Goal: Task Accomplishment & Management: Complete application form

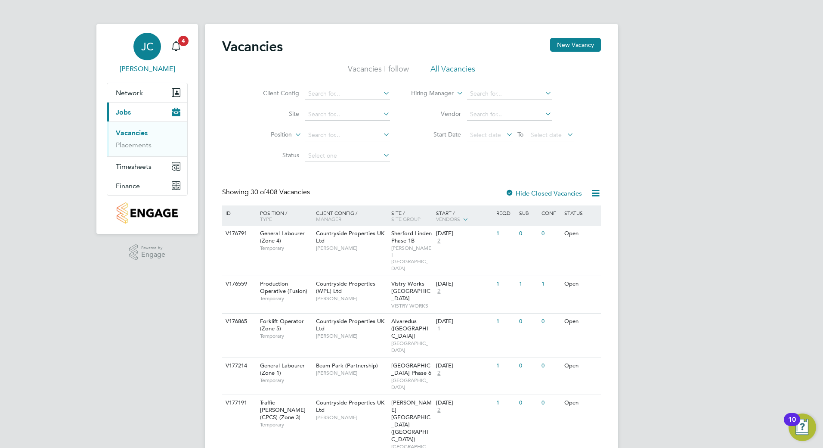
click at [186, 47] on link "[PERSON_NAME]" at bounding box center [147, 53] width 81 height 41
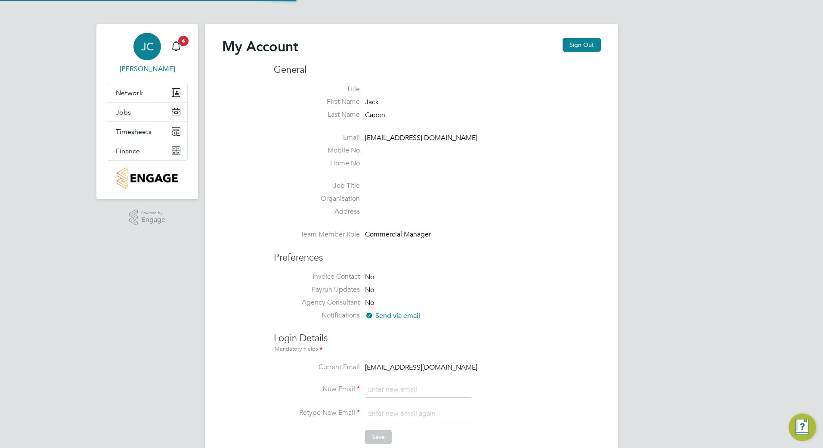
type input "[EMAIL_ADDRESS][DOMAIN_NAME]"
click at [159, 46] on div "JC" at bounding box center [148, 47] width 28 height 28
click at [176, 46] on icon "Main navigation" at bounding box center [176, 46] width 10 height 10
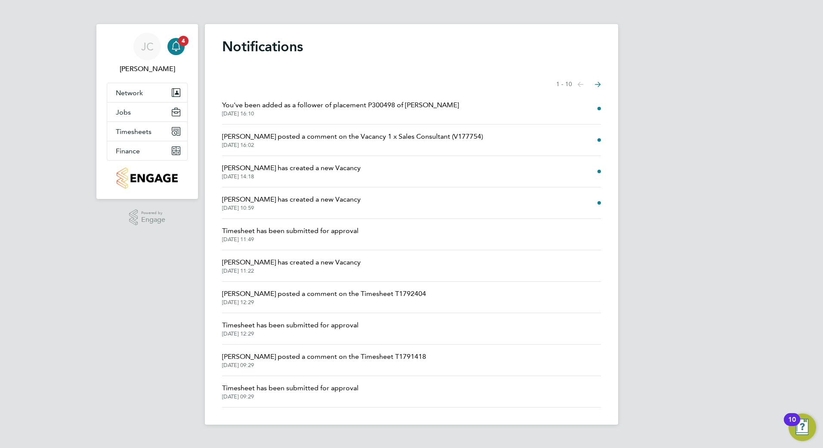
click at [425, 112] on span "[DATE] 16:10" at bounding box center [340, 113] width 237 height 7
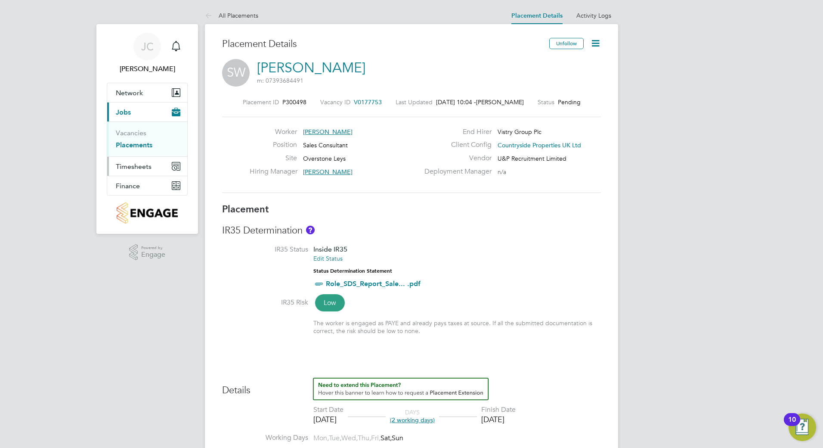
click at [135, 172] on button "Timesheets" at bounding box center [147, 166] width 80 height 19
click at [142, 149] on link "Timesheets" at bounding box center [134, 152] width 36 height 8
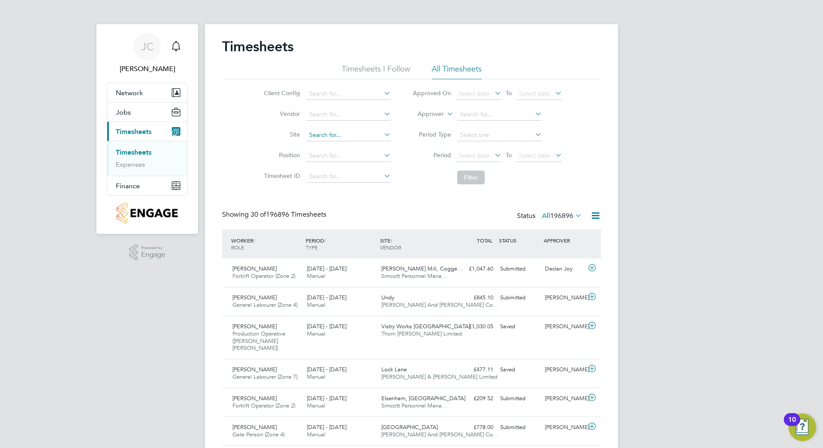
click at [336, 130] on input at bounding box center [348, 135] width 85 height 12
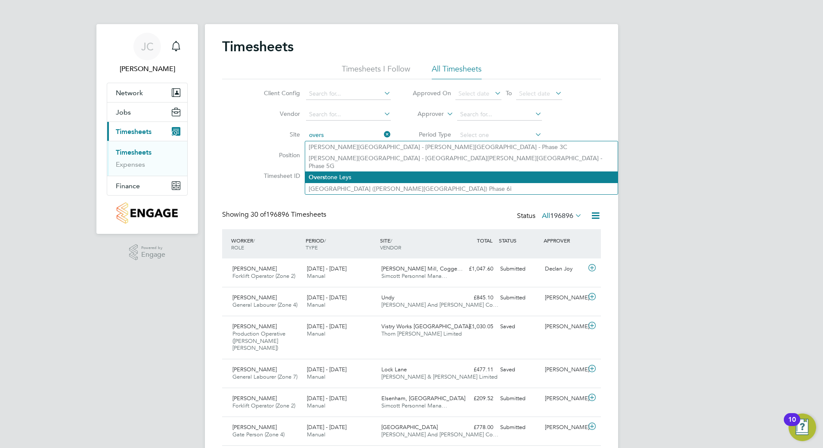
click at [357, 171] on li "Overs tone Leys" at bounding box center [461, 177] width 313 height 12
type input "Overstone Leys"
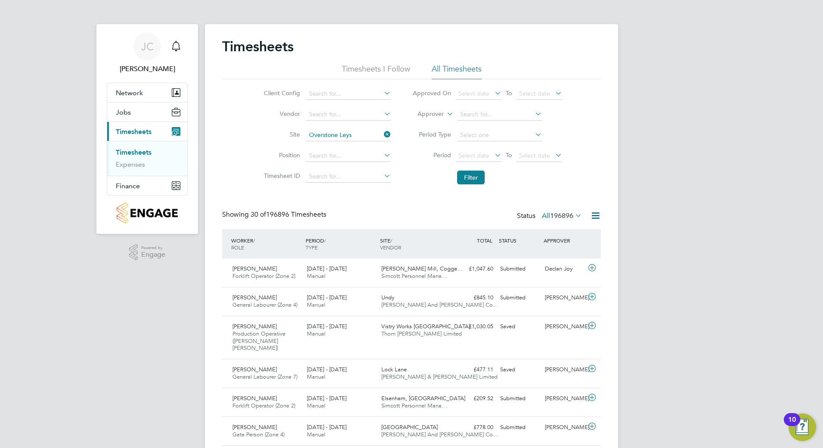
click at [468, 169] on li "Filter" at bounding box center [487, 177] width 171 height 22
click at [470, 176] on button "Filter" at bounding box center [471, 178] width 28 height 14
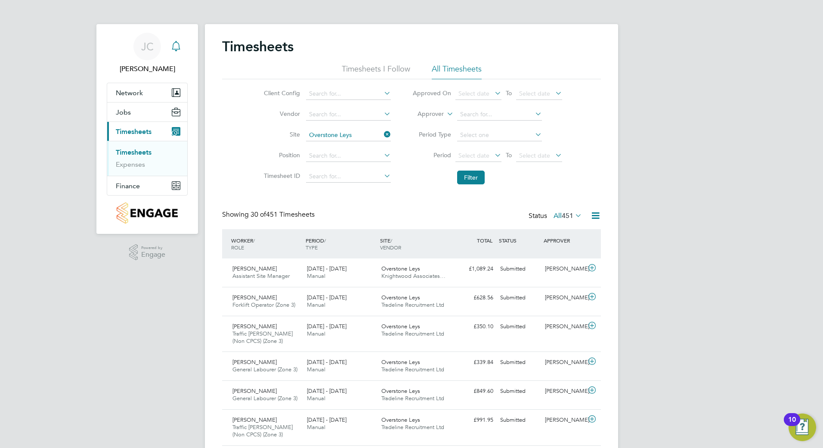
click at [170, 39] on div "Main navigation" at bounding box center [176, 46] width 17 height 17
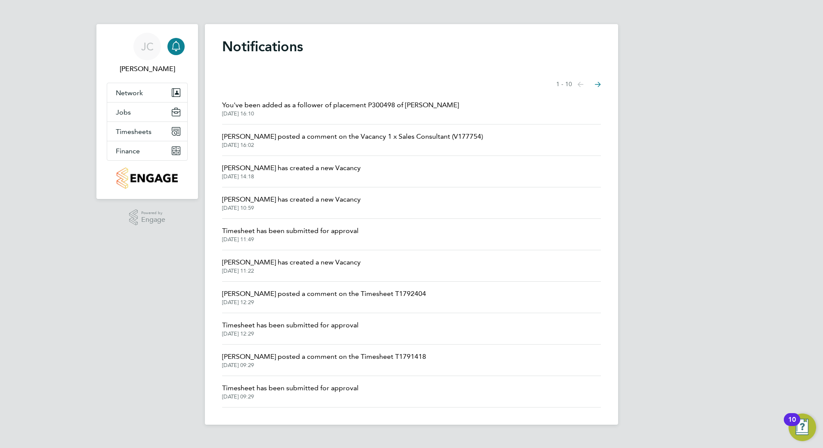
click at [310, 140] on span "[PERSON_NAME] posted a comment on the Vacancy 1 x Sales Consultant (V177754)" at bounding box center [352, 136] width 261 height 10
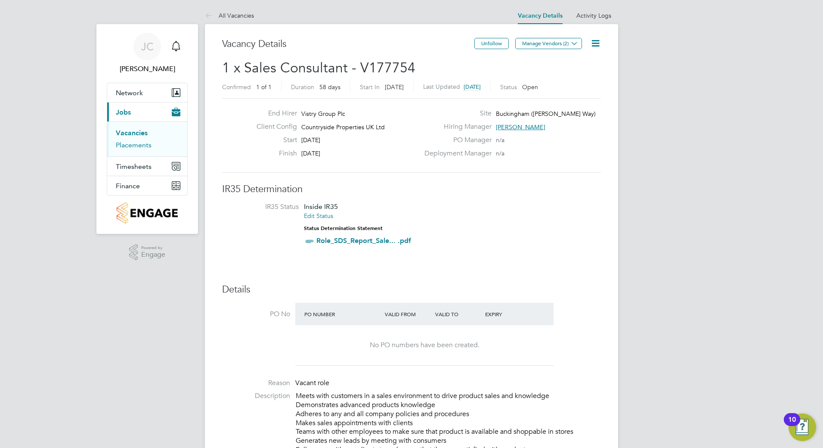
click at [129, 143] on link "Placements" at bounding box center [134, 145] width 36 height 8
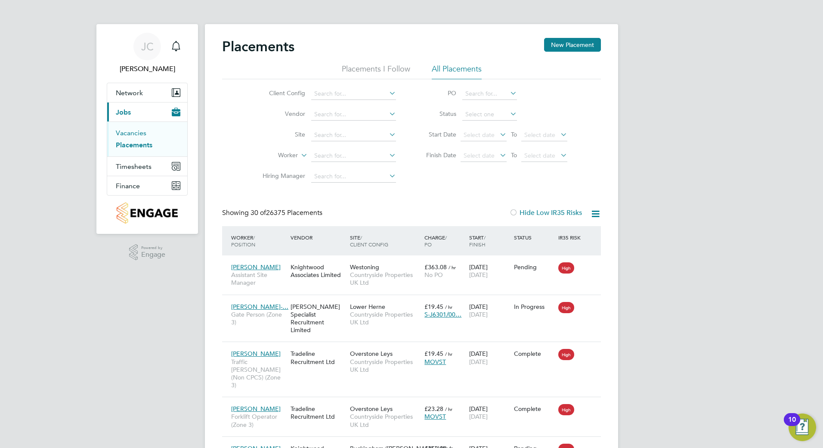
click at [139, 135] on link "Vacancies" at bounding box center [131, 133] width 31 height 8
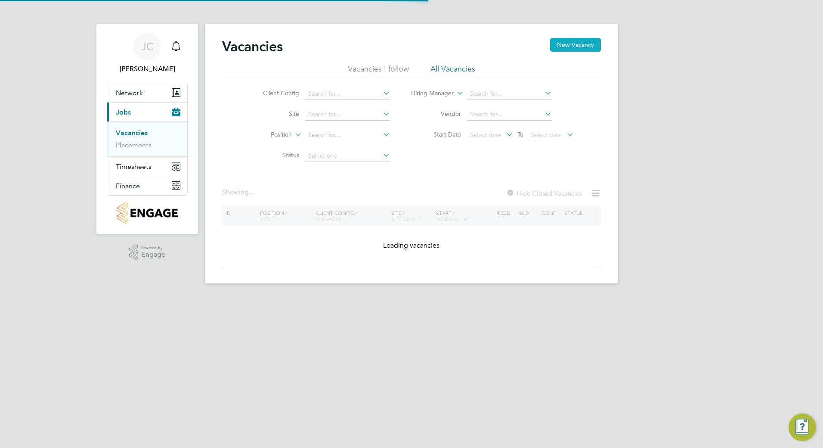
click at [570, 46] on button "New Vacancy" at bounding box center [575, 45] width 51 height 14
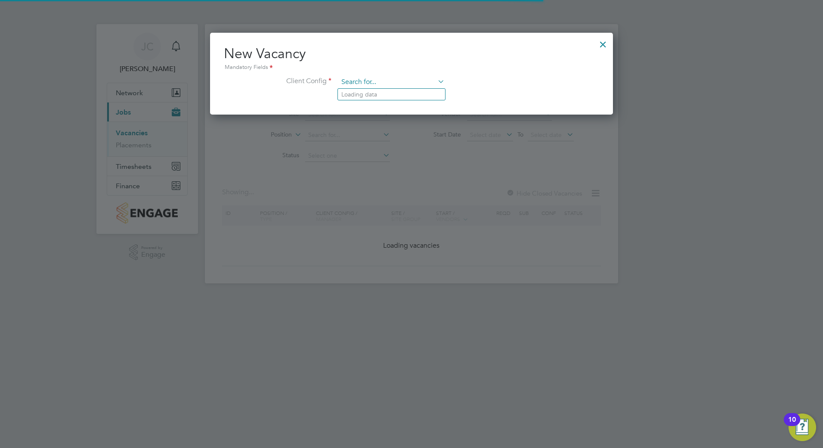
click at [357, 81] on input at bounding box center [391, 82] width 106 height 13
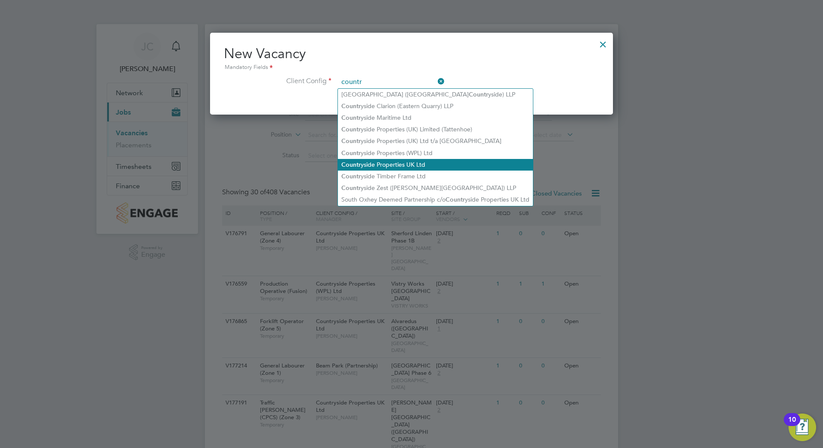
click at [417, 162] on li "Countr yside Properties UK Ltd" at bounding box center [435, 165] width 195 height 12
type input "Countryside Properties UK Ltd"
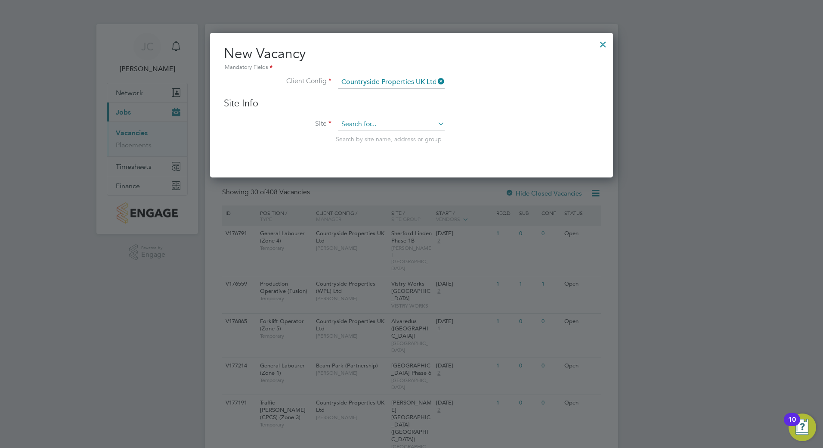
click at [364, 122] on input at bounding box center [391, 124] width 106 height 13
click at [353, 135] on li "Buckingham ( [PERSON_NAME] Way)" at bounding box center [391, 137] width 107 height 12
type input "Buckingham ([PERSON_NAME] Way)"
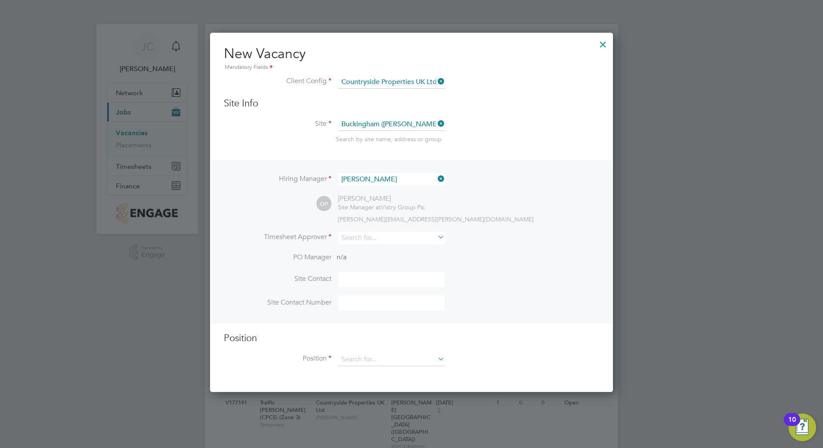
drag, startPoint x: 439, startPoint y: 179, endPoint x: 435, endPoint y: 176, distance: 4.9
click at [436, 178] on icon at bounding box center [436, 179] width 0 height 12
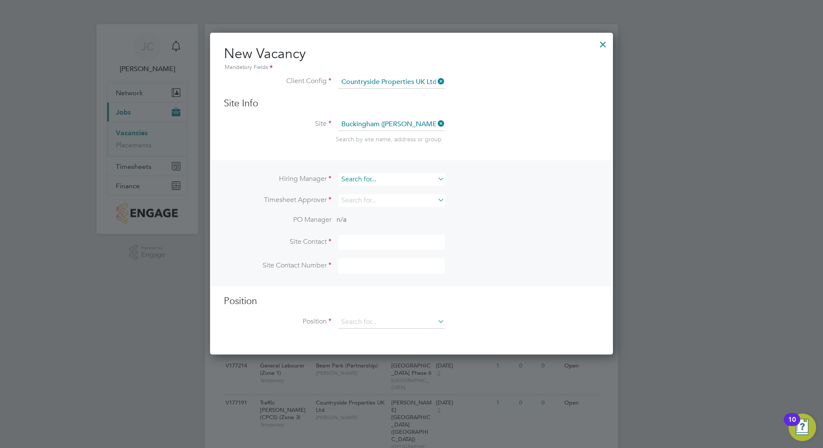
click at [390, 175] on input at bounding box center [391, 179] width 106 height 12
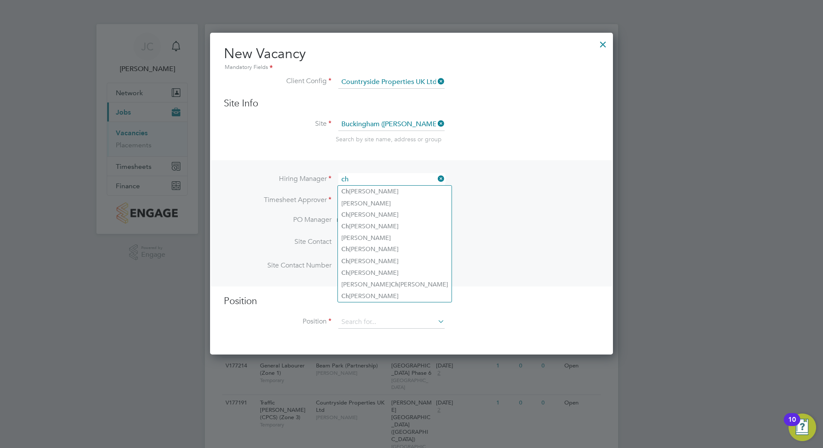
type input "c"
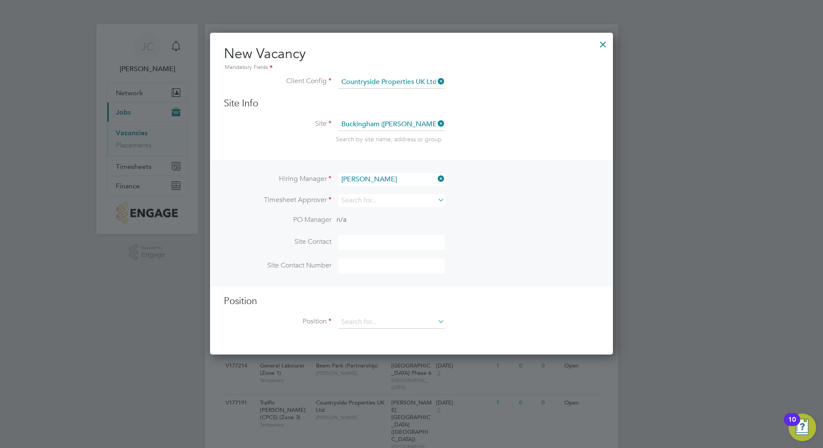
click at [370, 269] on li "[PERSON_NAME]" at bounding box center [391, 274] width 107 height 12
type input "[PERSON_NAME]"
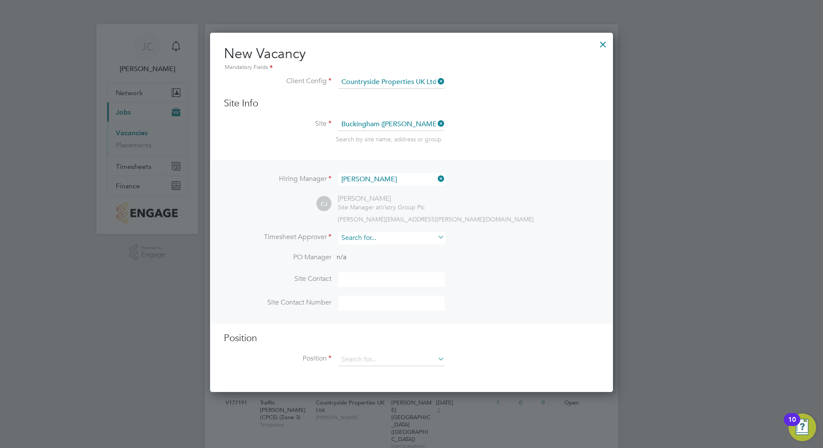
click at [360, 237] on input at bounding box center [391, 238] width 106 height 12
click at [393, 251] on b "[PERSON_NAME]" at bounding box center [418, 250] width 50 height 7
type input "[PERSON_NAME]"
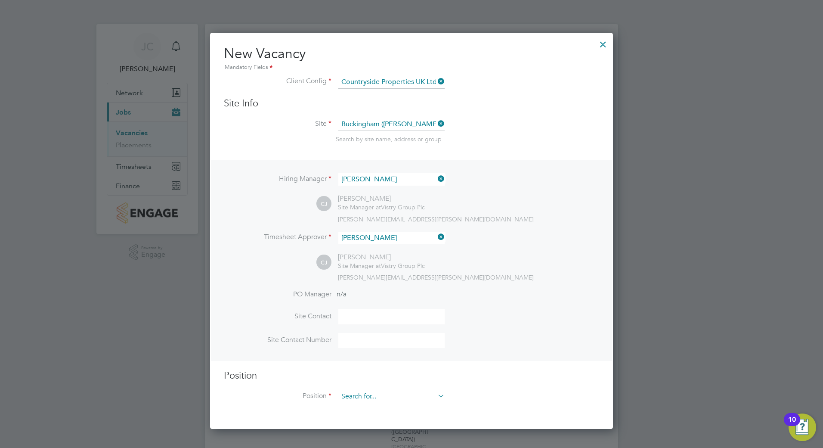
click at [362, 394] on input at bounding box center [391, 396] width 106 height 13
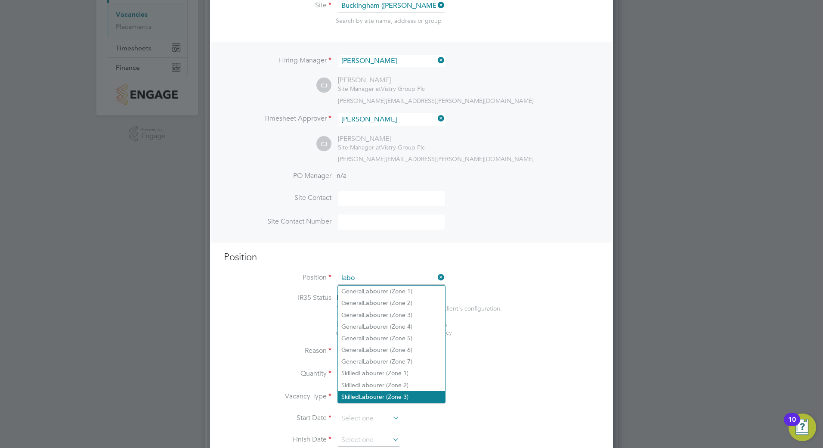
scroll to position [129, 0]
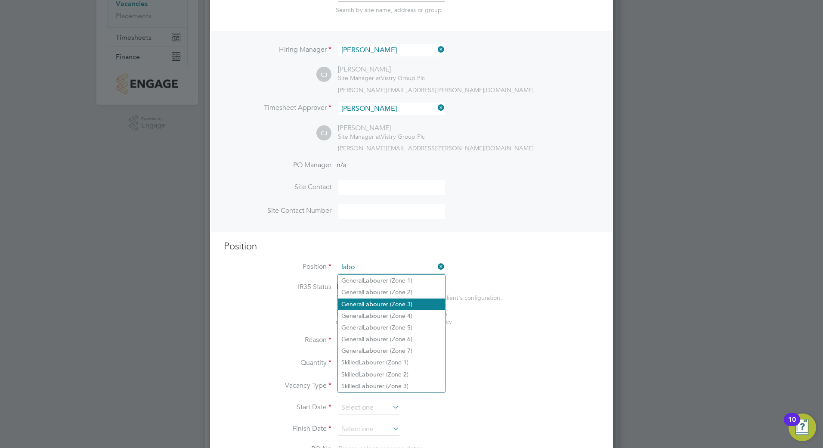
click at [405, 306] on li "General Labo urer (Zone 3)" at bounding box center [391, 304] width 107 height 12
type input "General Labourer (Zone 3)"
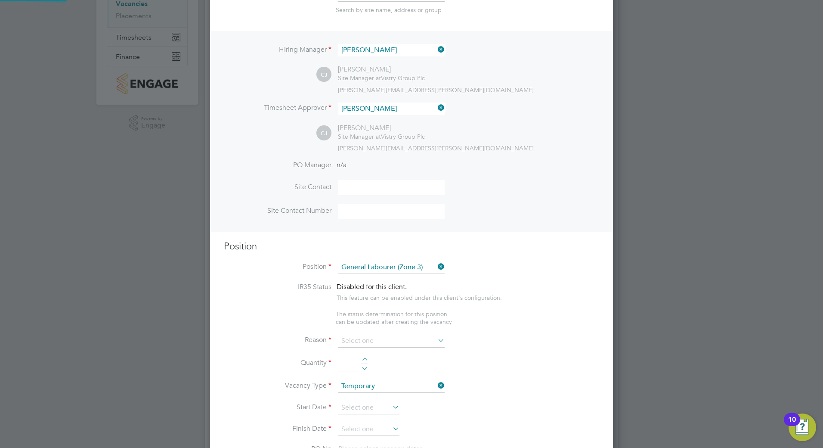
type textarea "- General labouring duties - Supporting the trades on site - Moving materials a…"
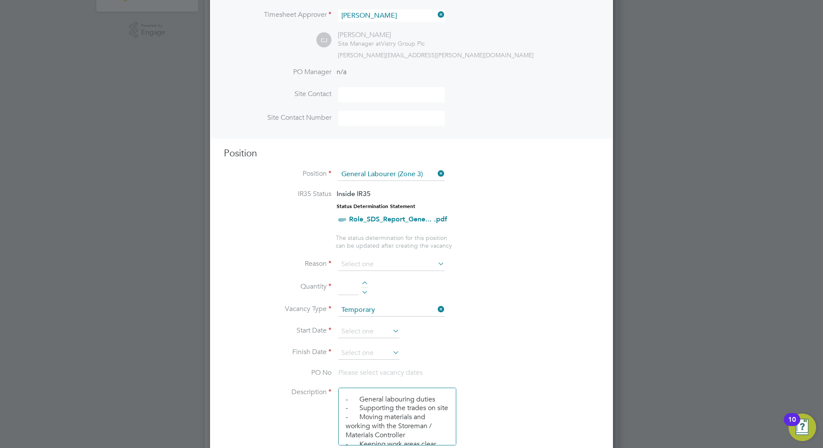
scroll to position [258, 0]
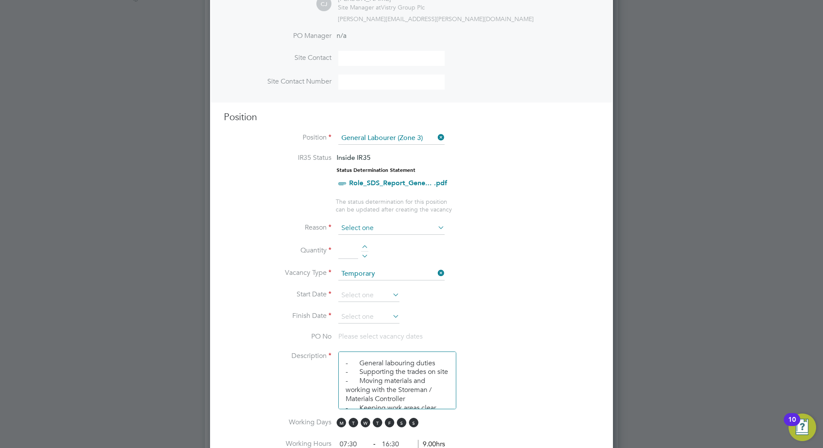
click at [393, 225] on input at bounding box center [391, 228] width 106 height 13
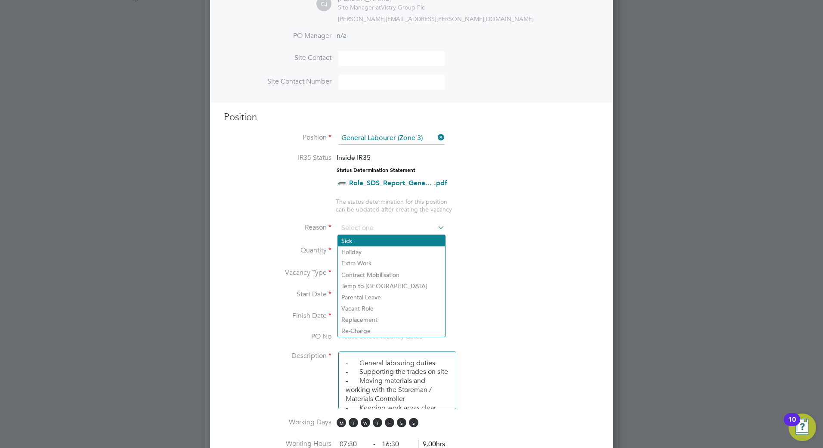
click at [363, 245] on li "Sick" at bounding box center [391, 240] width 107 height 11
type input "Sick"
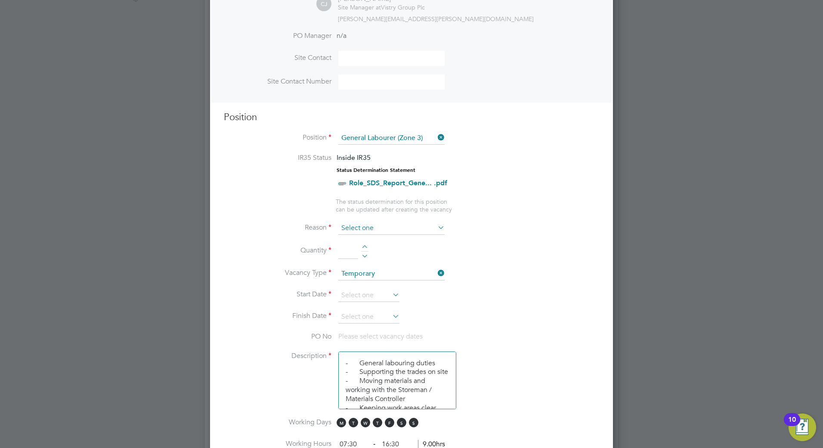
click at [367, 234] on input at bounding box center [391, 228] width 106 height 13
click at [368, 253] on li "Holiday" at bounding box center [391, 251] width 107 height 11
type input "Holiday"
click at [364, 246] on div at bounding box center [364, 248] width 7 height 6
type input "1"
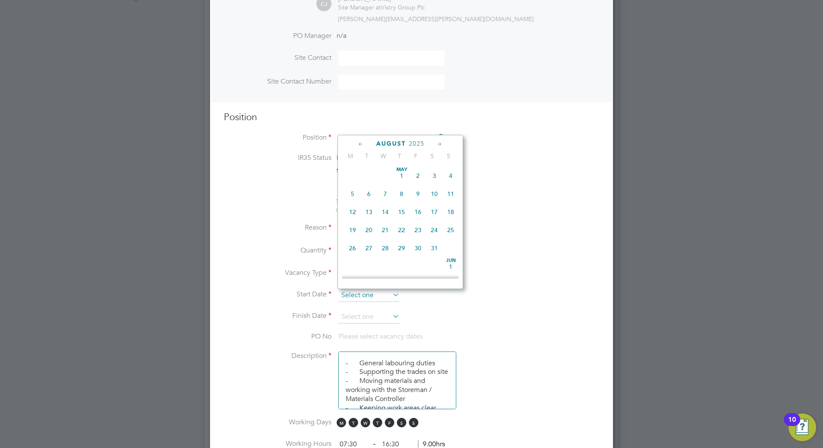
click at [374, 290] on input at bounding box center [368, 295] width 61 height 13
click at [418, 193] on span "8" at bounding box center [418, 186] width 16 height 16
type input "[DATE]"
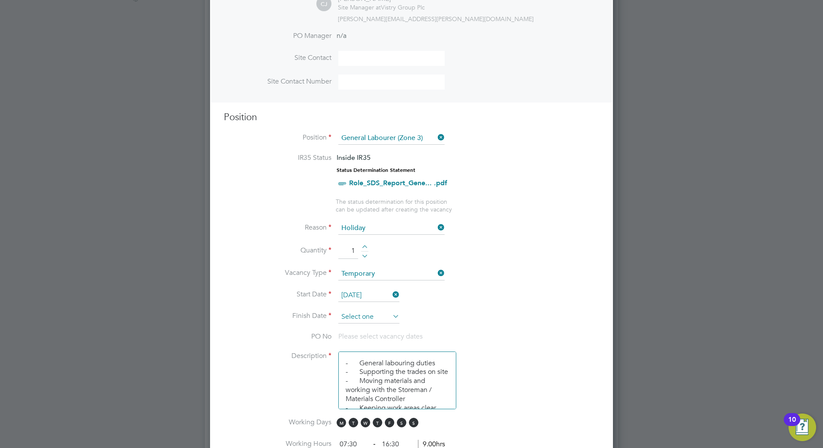
click at [370, 312] on input at bounding box center [368, 317] width 61 height 13
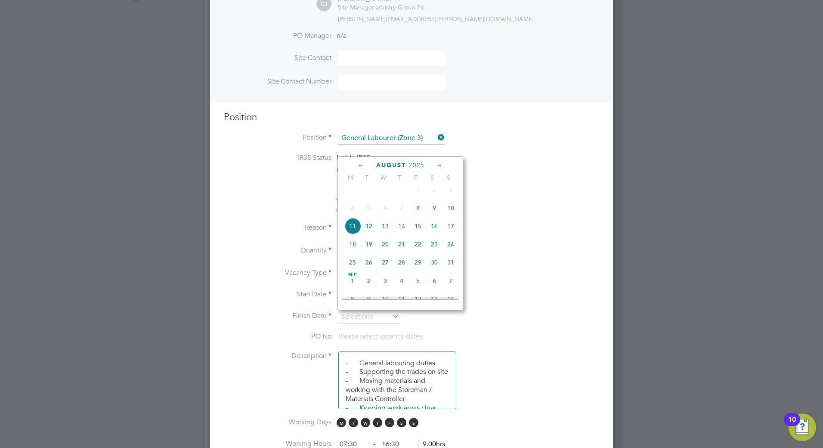
click at [418, 269] on span "29" at bounding box center [418, 262] width 16 height 16
type input "[DATE]"
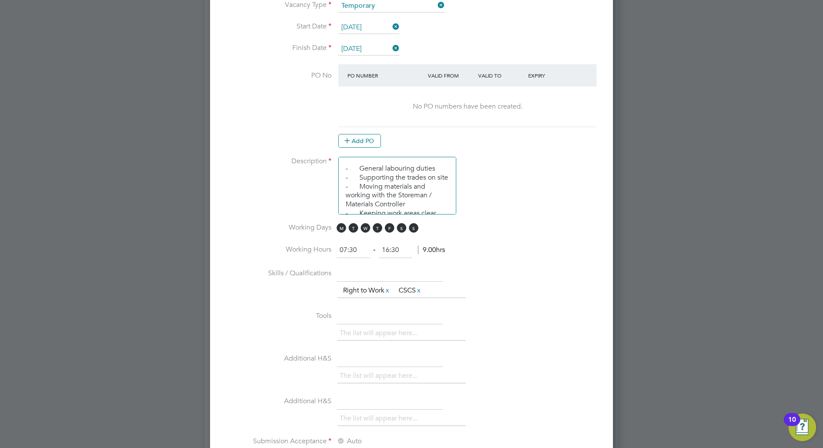
scroll to position [560, 0]
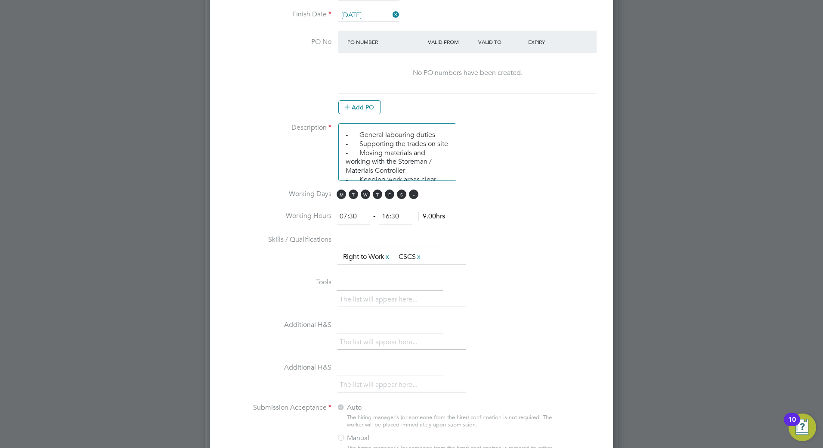
click at [416, 197] on span "S" at bounding box center [413, 193] width 9 height 9
click at [405, 194] on span "S" at bounding box center [401, 193] width 9 height 9
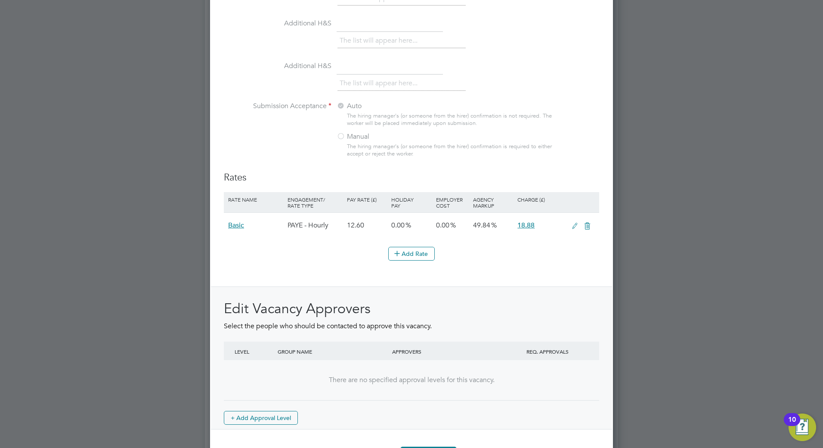
scroll to position [891, 0]
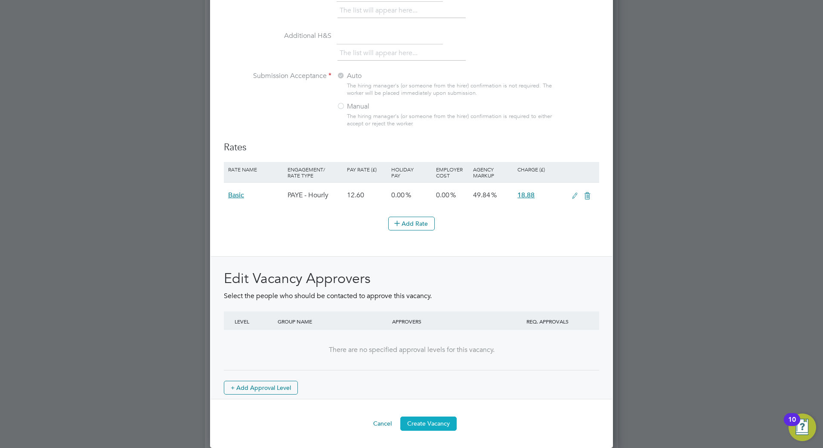
click at [440, 427] on button "Create Vacancy" at bounding box center [429, 423] width 56 height 14
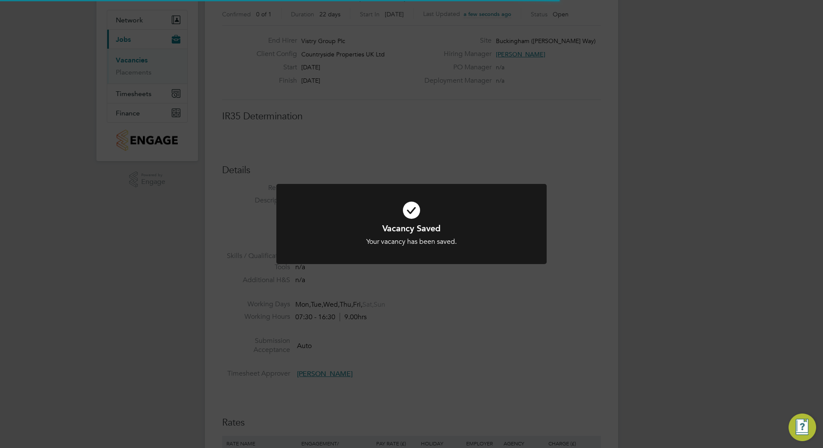
scroll to position [25, 75]
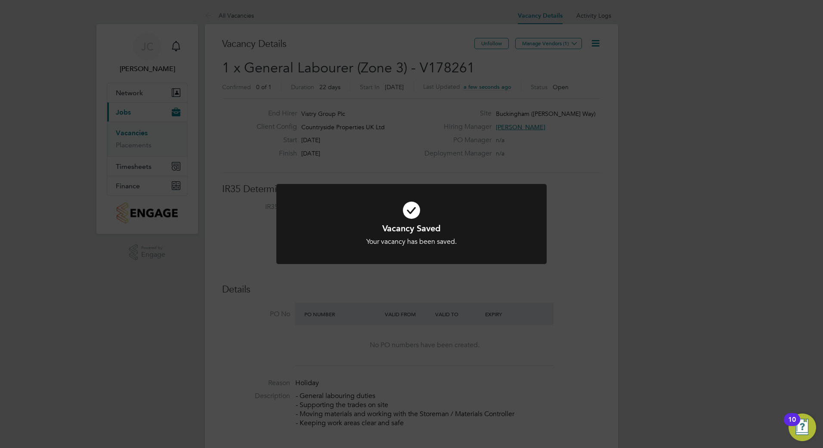
click at [467, 199] on icon at bounding box center [412, 210] width 224 height 34
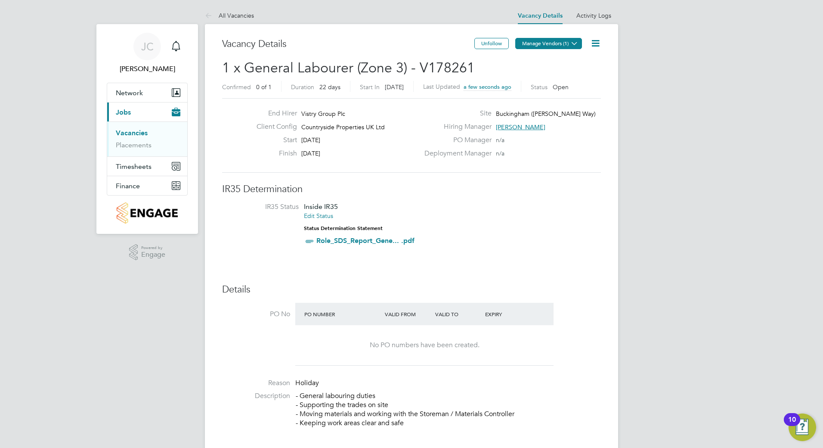
click at [547, 44] on button "Manage Vendors (1)" at bounding box center [548, 43] width 67 height 11
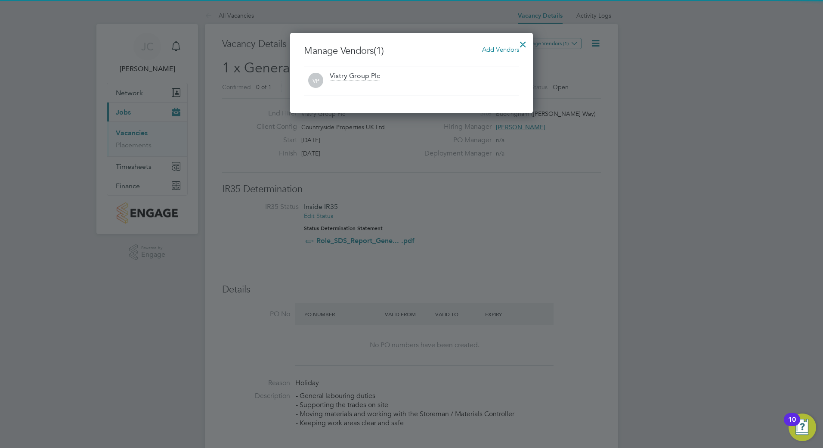
click at [499, 49] on span "Add Vendors" at bounding box center [500, 49] width 37 height 8
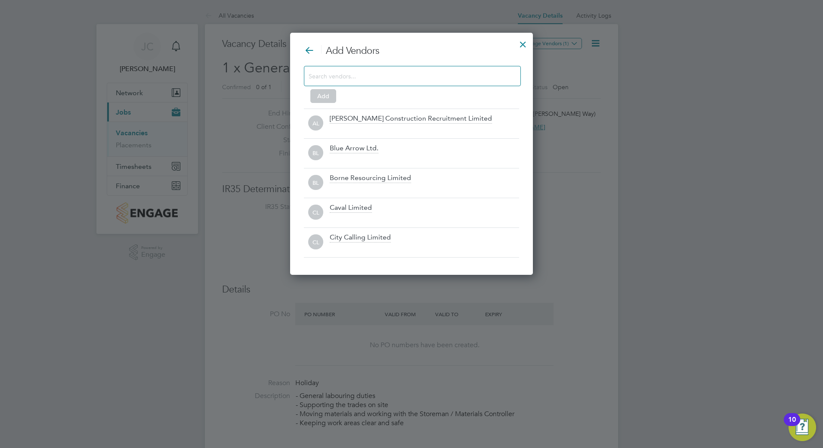
click at [414, 84] on div at bounding box center [412, 76] width 217 height 20
click at [415, 78] on input at bounding box center [406, 75] width 194 height 11
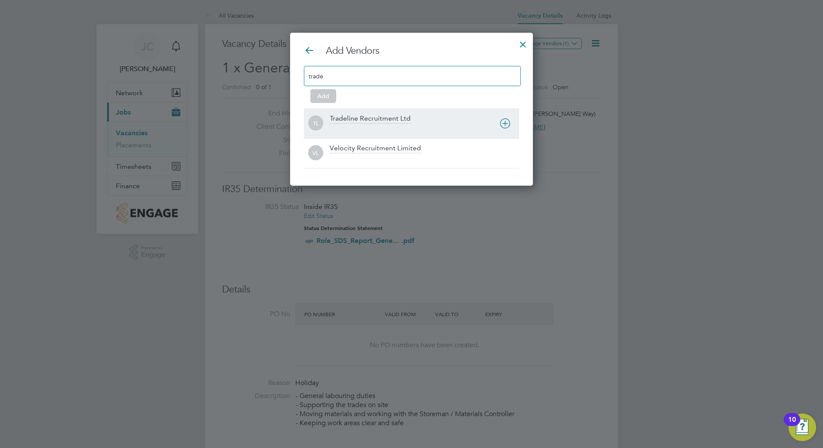
type input "trade"
click at [370, 122] on div "Tradeline Recruitment Ltd" at bounding box center [370, 118] width 81 height 9
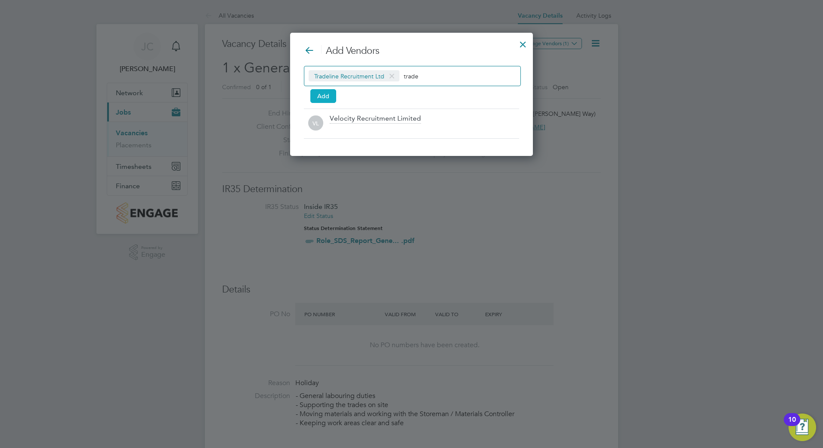
click at [315, 96] on button "Add" at bounding box center [324, 96] width 26 height 14
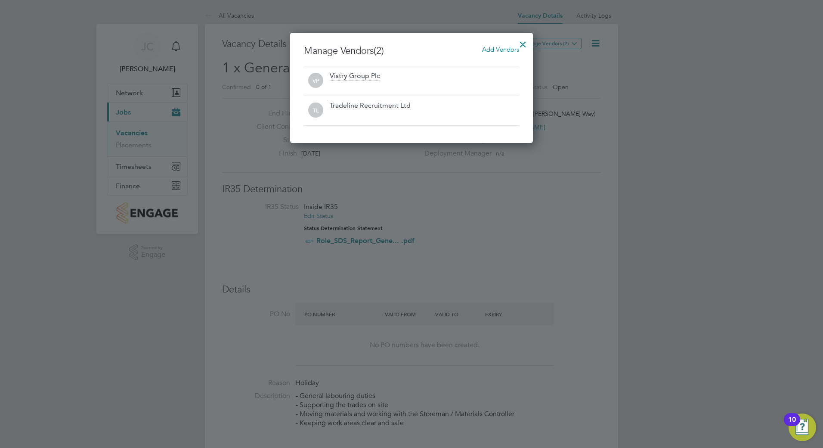
click at [525, 40] on div at bounding box center [523, 42] width 16 height 16
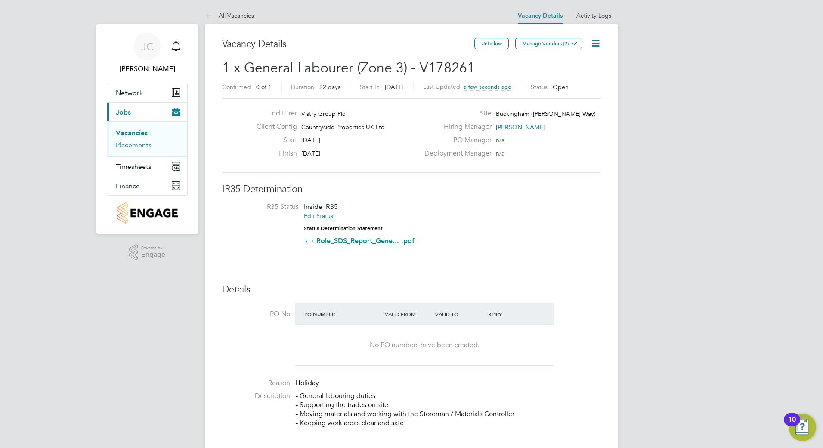
click at [136, 146] on link "Placements" at bounding box center [134, 145] width 36 height 8
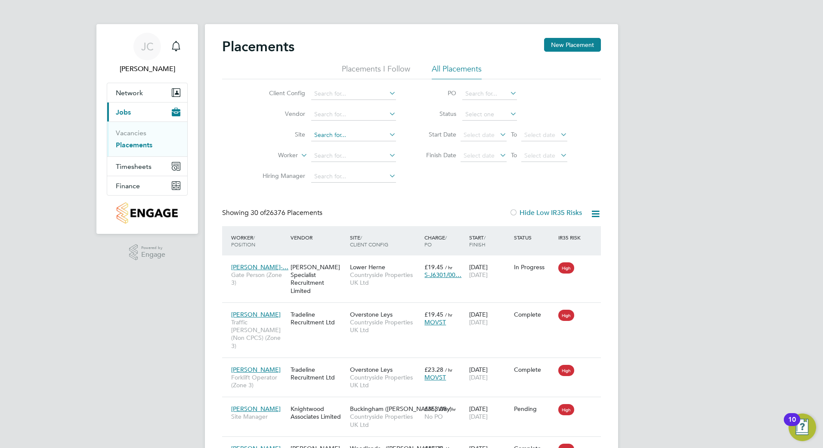
click at [333, 137] on input at bounding box center [353, 135] width 85 height 12
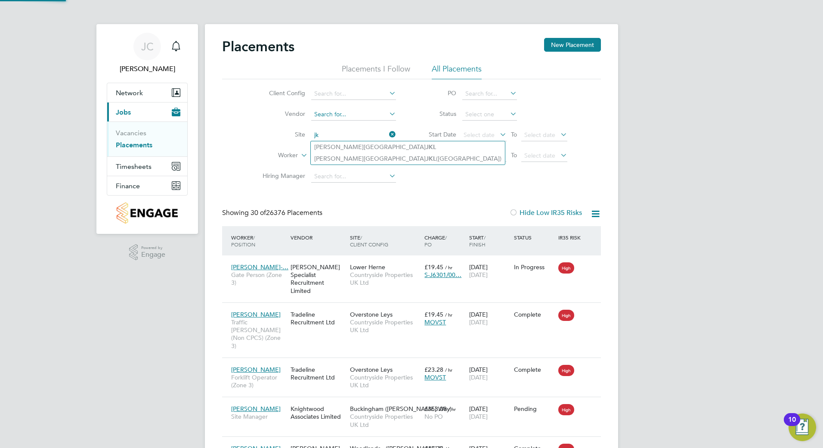
type input "j"
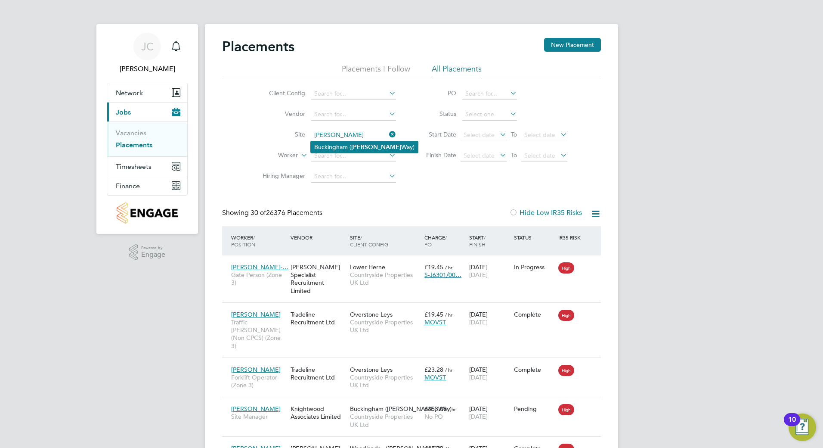
click at [348, 148] on li "Buckingham ( [PERSON_NAME] Way)" at bounding box center [364, 147] width 107 height 12
type input "Buckingham ([PERSON_NAME] Way)"
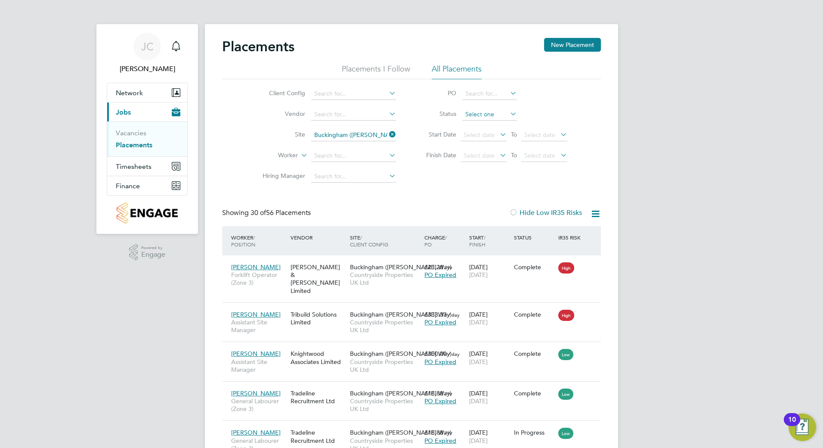
click at [469, 115] on input at bounding box center [490, 115] width 55 height 12
click at [475, 124] on li "Active" at bounding box center [490, 126] width 56 height 11
type input "Active"
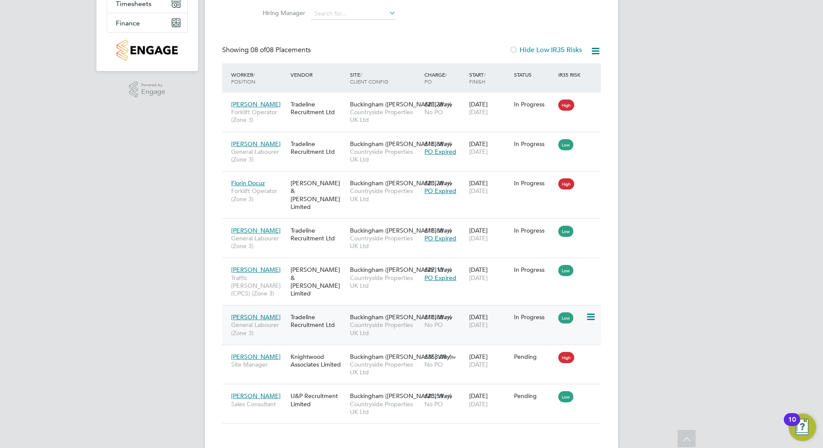
click at [565, 312] on div "[PERSON_NAME] General Labourer (Zone 3) Tradeline Recruitment Ltd [GEOGRAPHIC_D…" at bounding box center [411, 325] width 379 height 40
click at [595, 312] on icon at bounding box center [590, 317] width 9 height 10
click at [554, 378] on li "Abandon" at bounding box center [564, 379] width 61 height 12
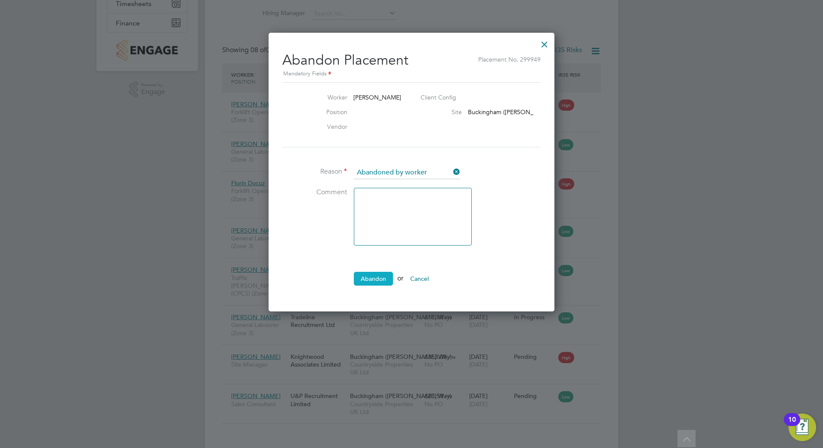
click at [376, 280] on button "Abandon" at bounding box center [373, 279] width 39 height 14
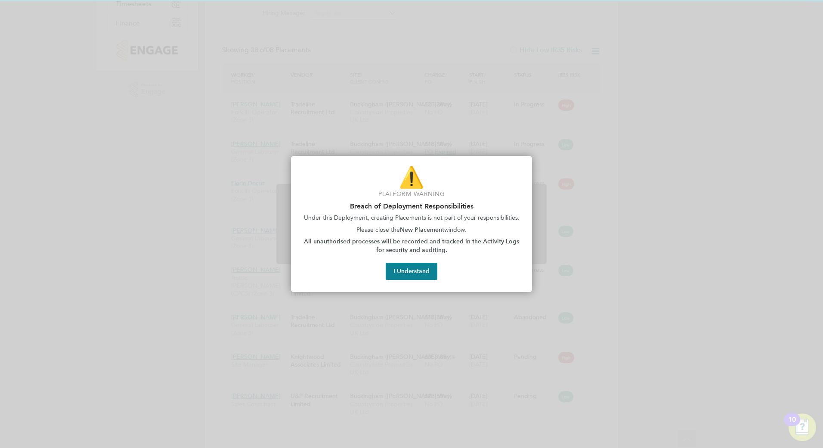
click at [426, 272] on button "I Understand" at bounding box center [412, 271] width 52 height 17
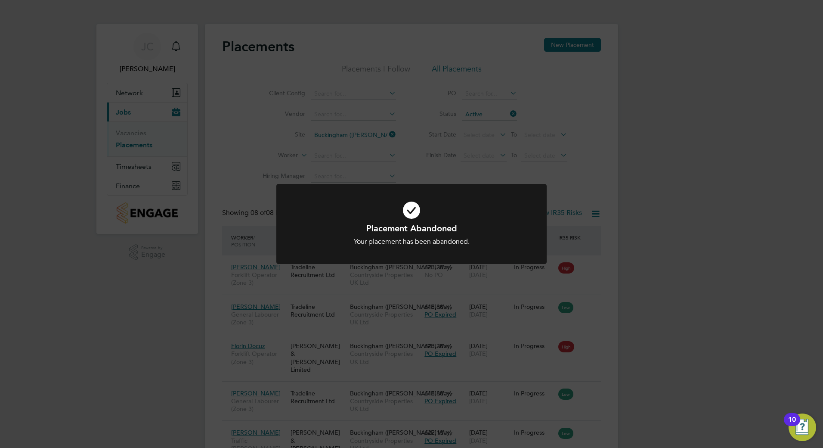
click at [441, 225] on h1 "Placement Abandoned" at bounding box center [412, 228] width 224 height 11
